Goal: Task Accomplishment & Management: Manage account settings

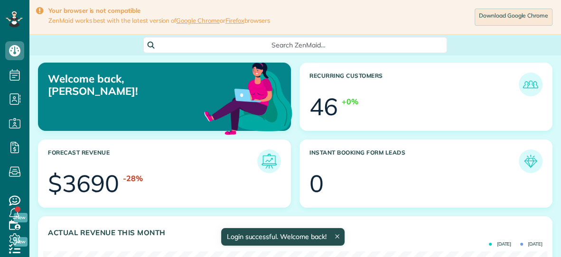
scroll to position [224, 504]
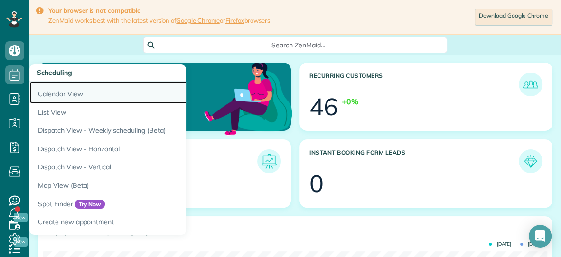
click at [35, 95] on link "Calendar View" at bounding box center [147, 93] width 237 height 22
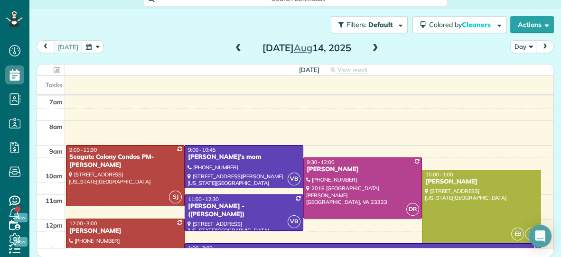
click at [374, 44] on span at bounding box center [375, 48] width 10 height 9
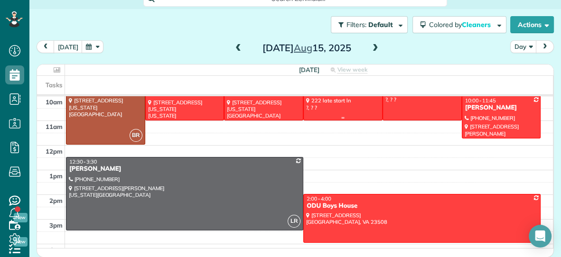
scroll to position [83, 0]
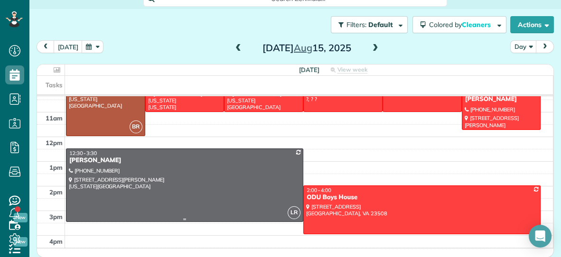
click at [238, 179] on div at bounding box center [184, 185] width 236 height 73
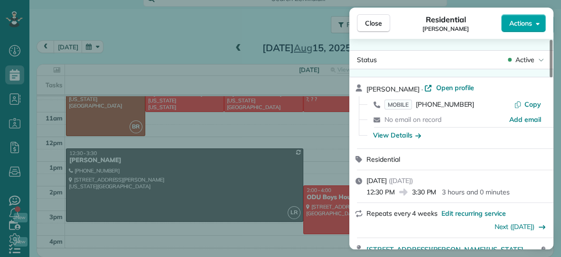
click at [524, 22] on span "Actions" at bounding box center [521, 23] width 23 height 9
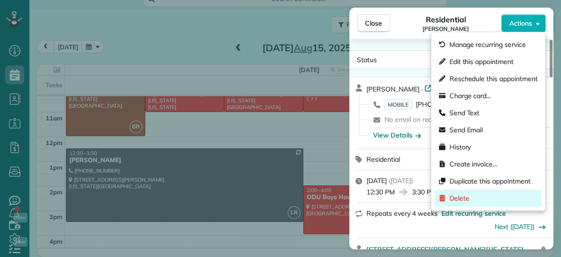
click at [463, 197] on span "Delete" at bounding box center [460, 198] width 20 height 9
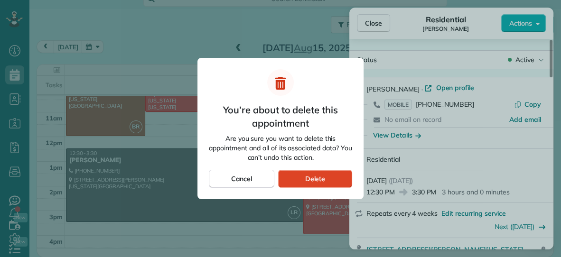
click at [330, 183] on div "Delete" at bounding box center [315, 179] width 74 height 18
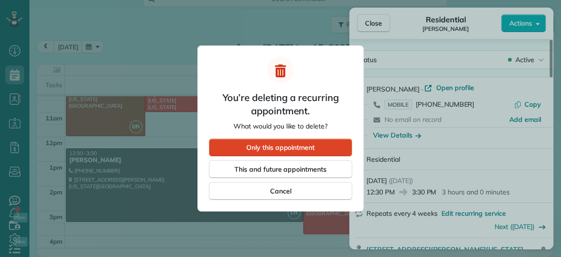
click at [325, 154] on div "Only this appointment" at bounding box center [280, 148] width 143 height 18
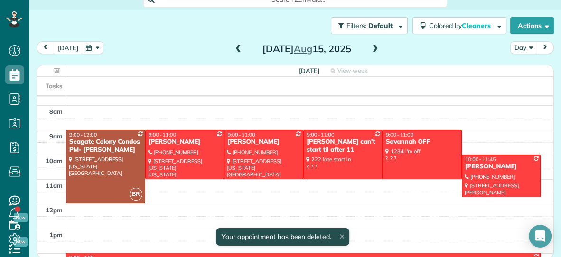
scroll to position [18, 0]
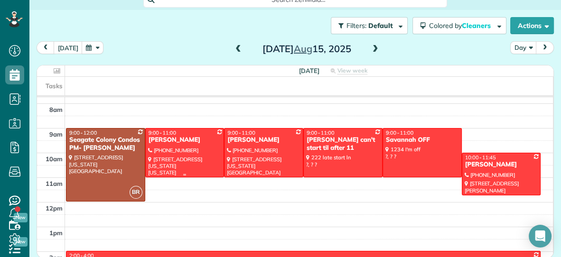
click at [200, 141] on div "[PERSON_NAME]" at bounding box center [185, 140] width 74 height 8
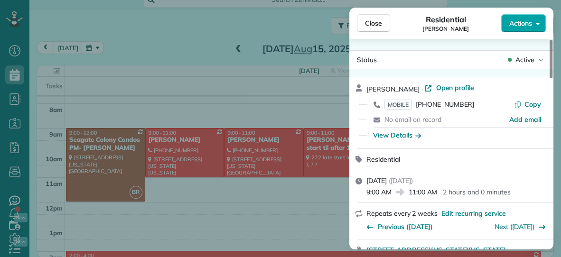
click at [506, 28] on button "Actions" at bounding box center [523, 23] width 45 height 18
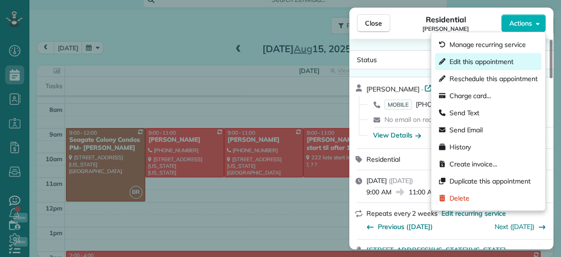
click at [490, 64] on span "Edit this appointment" at bounding box center [482, 61] width 64 height 9
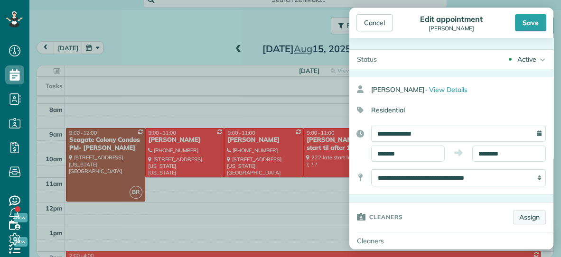
click at [530, 218] on link "Assign" at bounding box center [529, 217] width 33 height 14
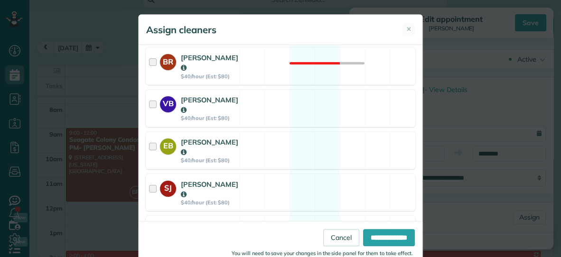
scroll to position [210, 0]
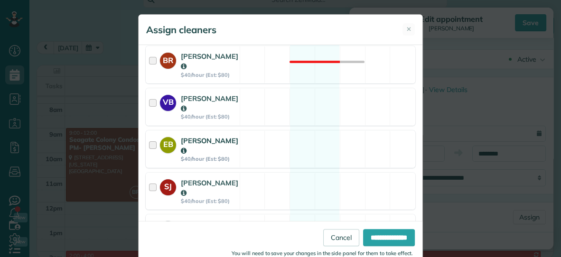
click at [263, 131] on div "EB [PERSON_NAME] $40/hour (Est: $80) Available" at bounding box center [281, 150] width 270 height 38
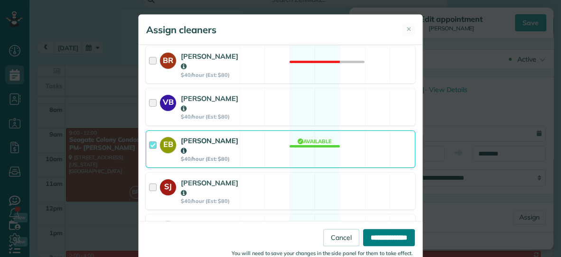
click at [365, 235] on input "**********" at bounding box center [389, 237] width 52 height 17
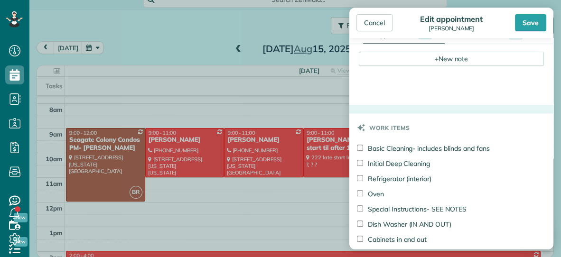
scroll to position [363, 0]
click at [359, 150] on label "Basic Cleaning- includes blinds and fans" at bounding box center [423, 147] width 132 height 9
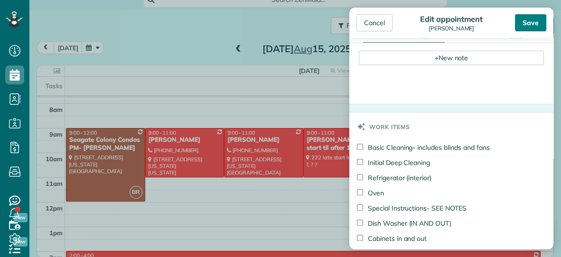
click at [534, 24] on div "Save" at bounding box center [530, 22] width 31 height 17
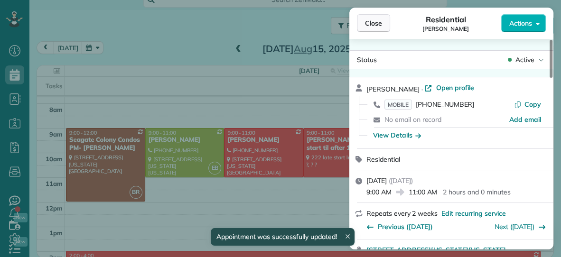
click at [372, 24] on span "Close" at bounding box center [373, 23] width 17 height 9
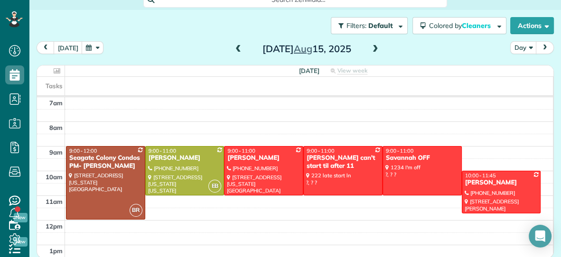
click at [373, 48] on span at bounding box center [375, 49] width 10 height 9
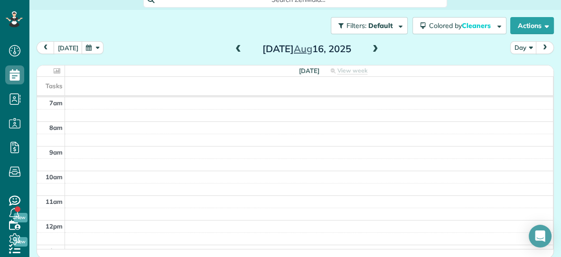
click at [373, 48] on span at bounding box center [375, 49] width 10 height 9
click at [237, 48] on span at bounding box center [238, 49] width 10 height 9
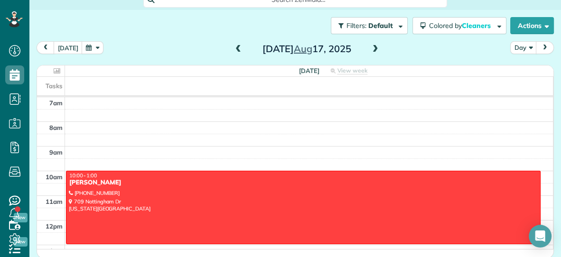
click at [371, 48] on span at bounding box center [375, 49] width 10 height 9
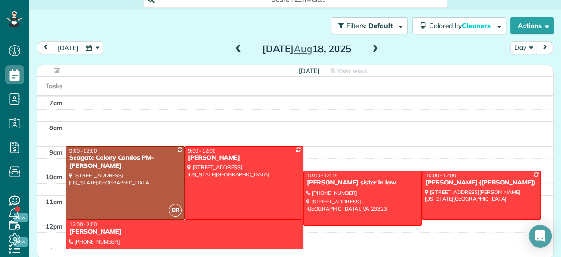
click at [473, 51] on div "[DATE] Day [DATE]" at bounding box center [296, 50] width 518 height 18
click at [371, 195] on div at bounding box center [363, 198] width 118 height 54
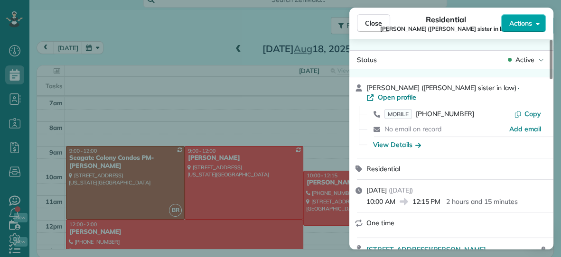
click at [524, 27] on span "Actions" at bounding box center [521, 23] width 23 height 9
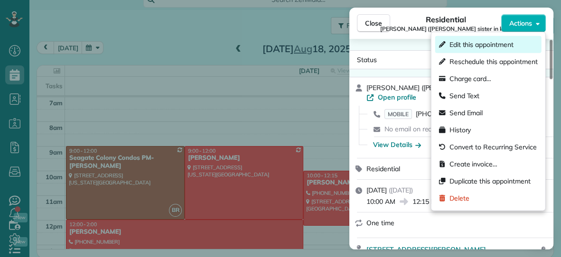
click at [492, 47] on span "Edit this appointment" at bounding box center [482, 44] width 64 height 9
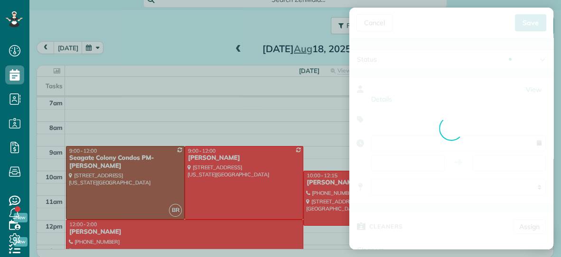
type input "**********"
type input "*****"
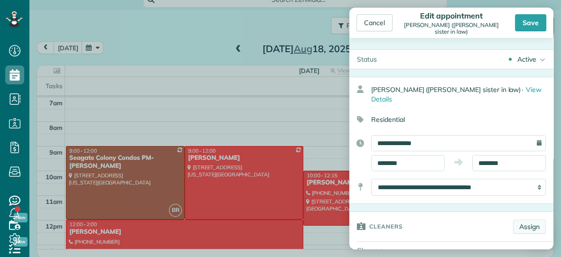
click at [523, 220] on link "Assign" at bounding box center [529, 227] width 33 height 14
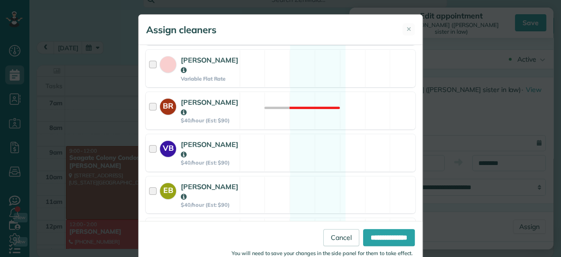
scroll to position [125, 0]
click at [317, 152] on div "VB [PERSON_NAME] $40/hour (Est: $90) Available" at bounding box center [281, 153] width 270 height 38
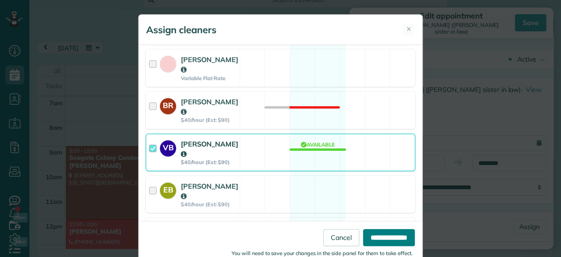
click at [373, 241] on input "**********" at bounding box center [389, 237] width 52 height 17
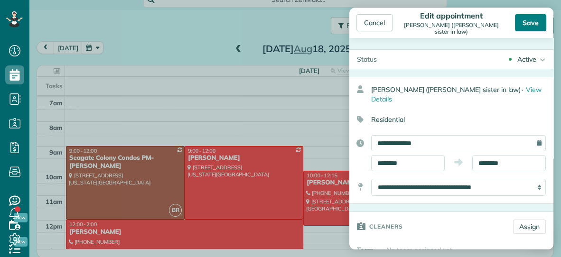
click at [524, 28] on div "Save" at bounding box center [530, 22] width 31 height 17
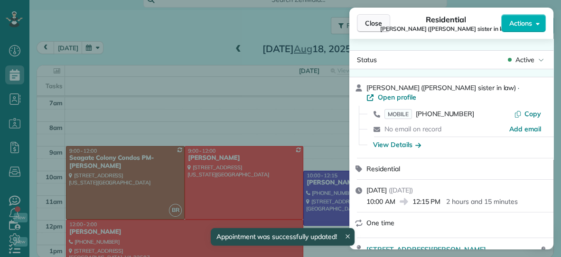
click at [373, 26] on span "Close" at bounding box center [373, 23] width 17 height 9
